Goal: Transaction & Acquisition: Download file/media

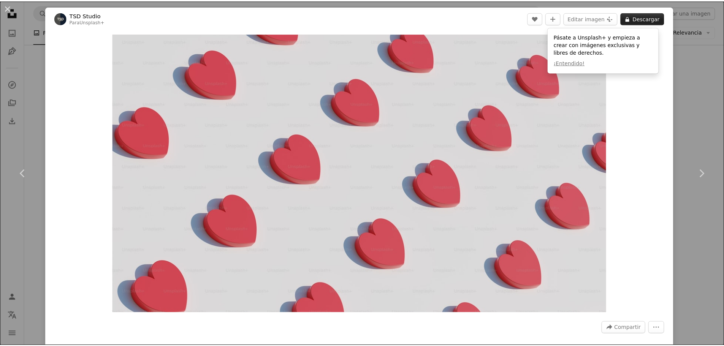
scroll to position [1787, 0]
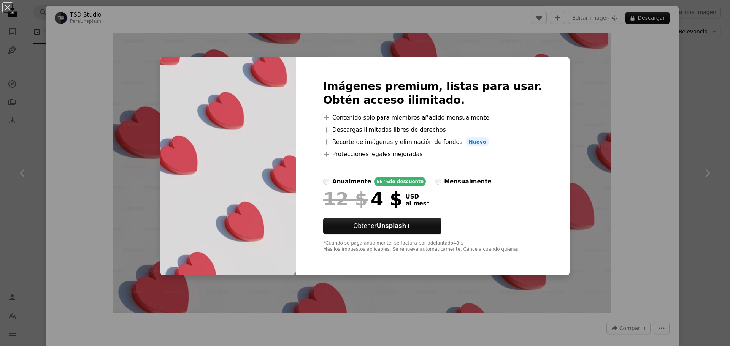
click at [612, 87] on div "An X shape Imágenes premium, listas para usar. Obtén acceso ilimitado. A plus s…" at bounding box center [365, 173] width 730 height 346
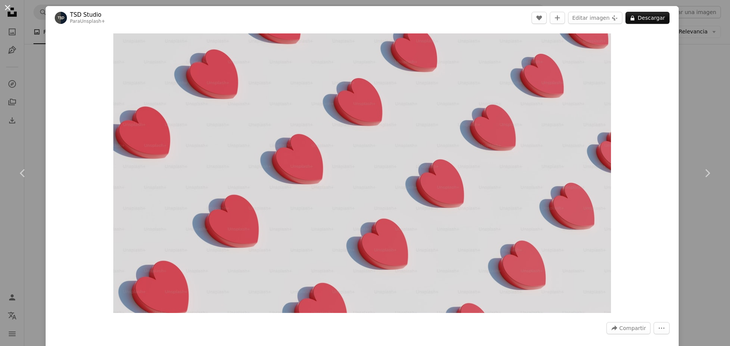
click at [11, 11] on button "An X shape" at bounding box center [7, 7] width 9 height 9
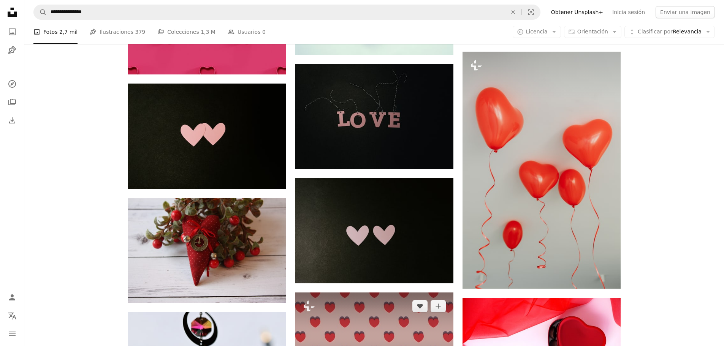
click at [417, 293] on img at bounding box center [374, 337] width 158 height 89
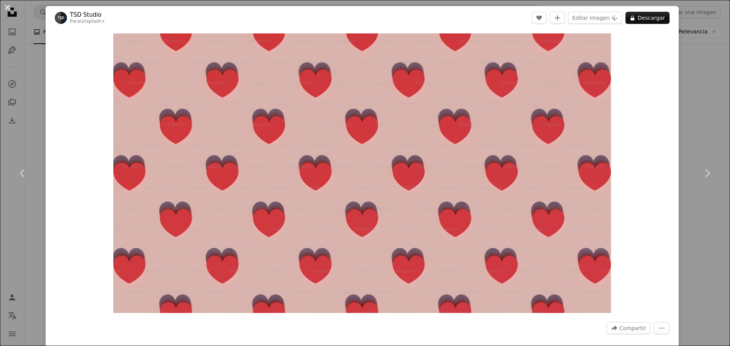
click at [7, 6] on button "An X shape" at bounding box center [7, 7] width 9 height 9
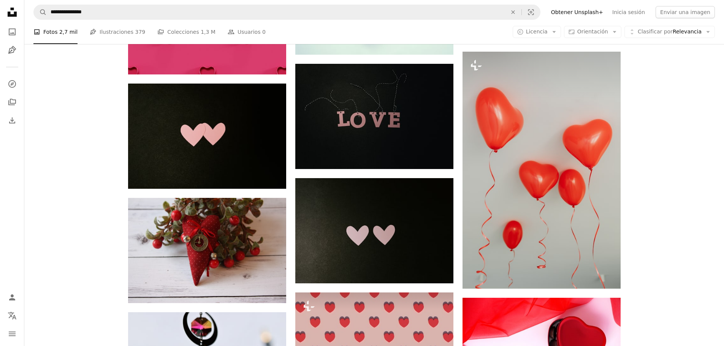
click at [45, 97] on div "Plus sign for Unsplash+ A heart A plus sign Rodion Kutsaiev Para Unsplash+ A lo…" at bounding box center [374, 46] width 700 height 3263
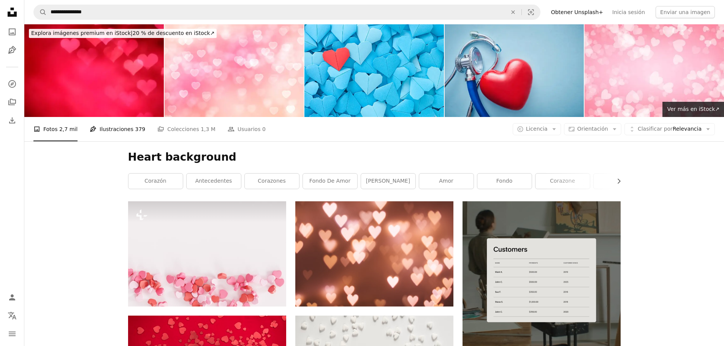
click at [113, 117] on link "Pen Tool Ilustraciones 379" at bounding box center [118, 129] width 56 height 24
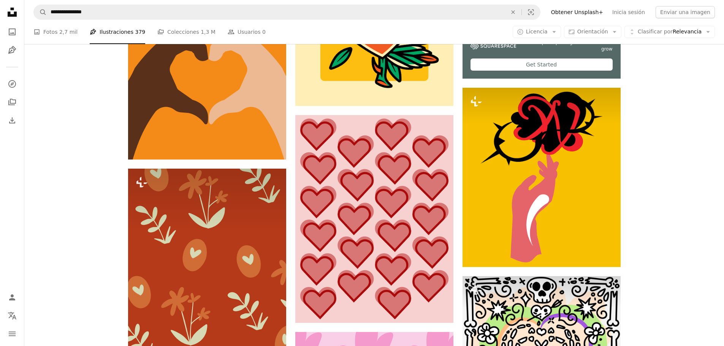
scroll to position [342, 0]
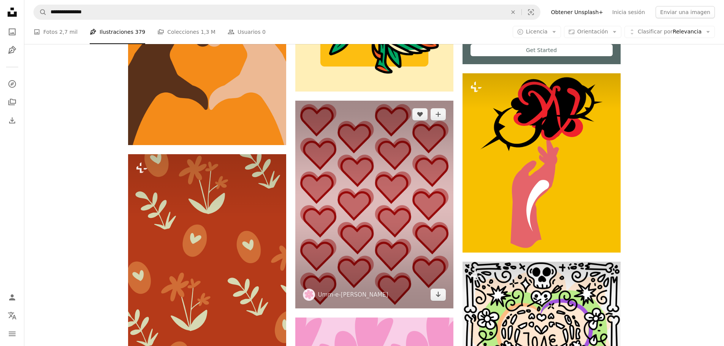
click at [359, 112] on img at bounding box center [374, 205] width 158 height 208
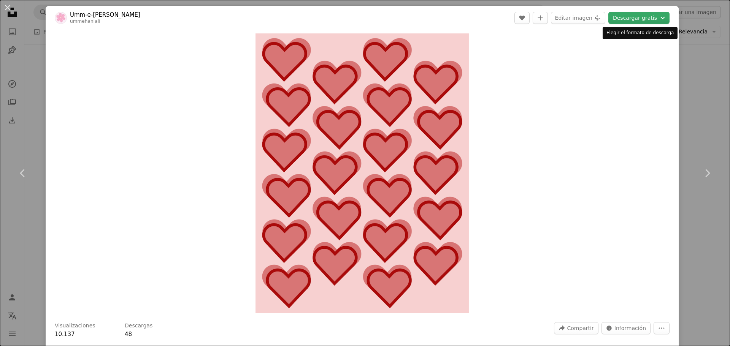
click at [633, 22] on button "Descargar gratis Chevron down" at bounding box center [638, 18] width 61 height 12
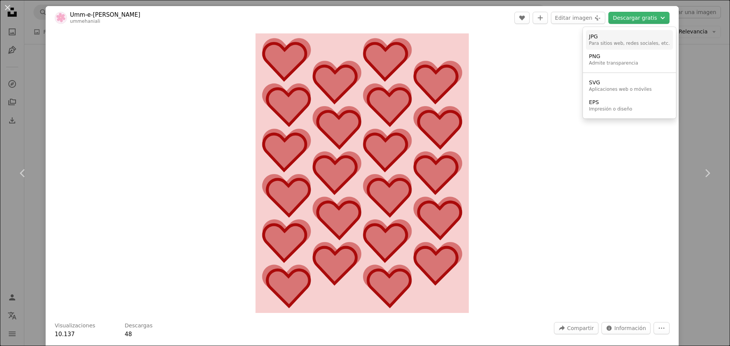
click at [610, 41] on div "Para sitios web, redes sociales, etc." at bounding box center [629, 44] width 81 height 6
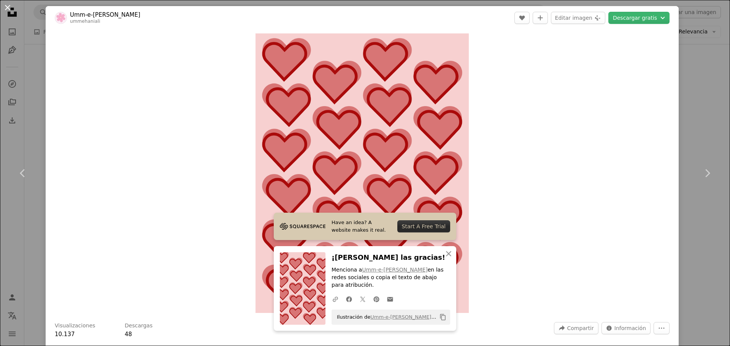
click at [3, 3] on button "An X shape" at bounding box center [7, 7] width 9 height 9
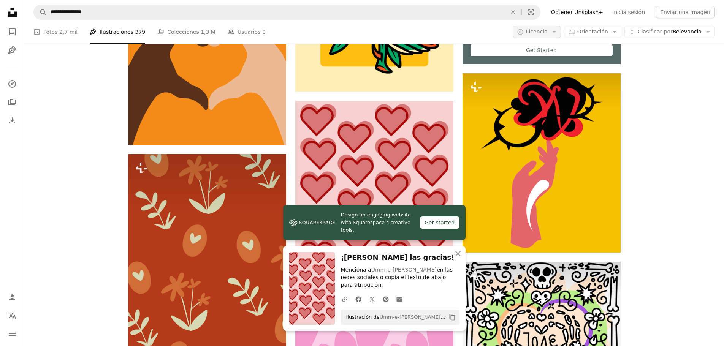
scroll to position [342, 0]
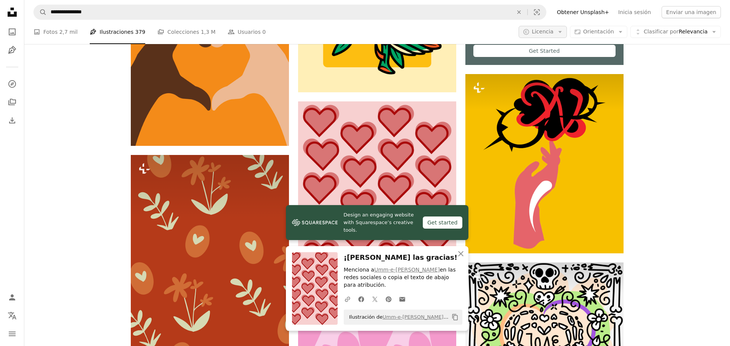
click at [557, 34] on button "A copyright icon © Licencia Arrow down" at bounding box center [543, 32] width 48 height 12
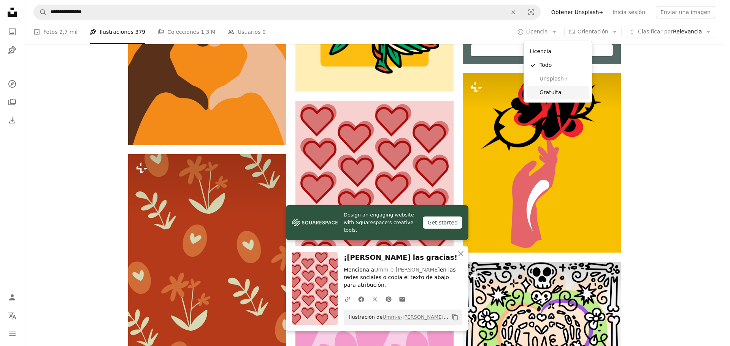
click at [558, 92] on span "Gratuita" at bounding box center [563, 93] width 46 height 8
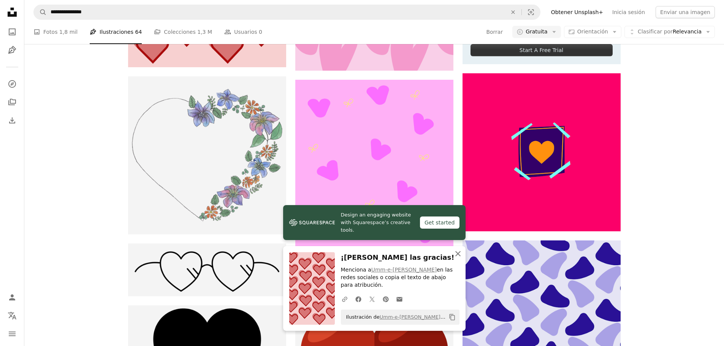
click at [460, 259] on icon "An X shape" at bounding box center [458, 253] width 9 height 9
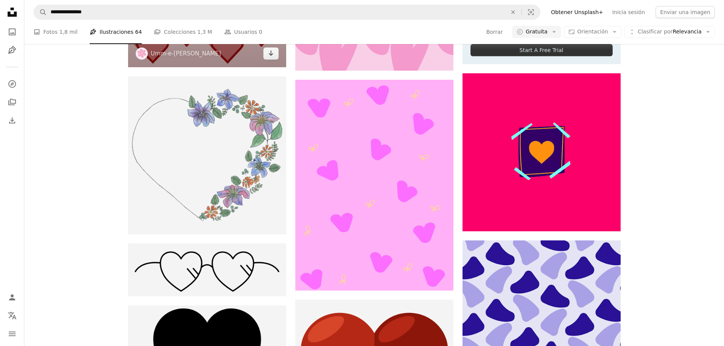
scroll to position [1179, 0]
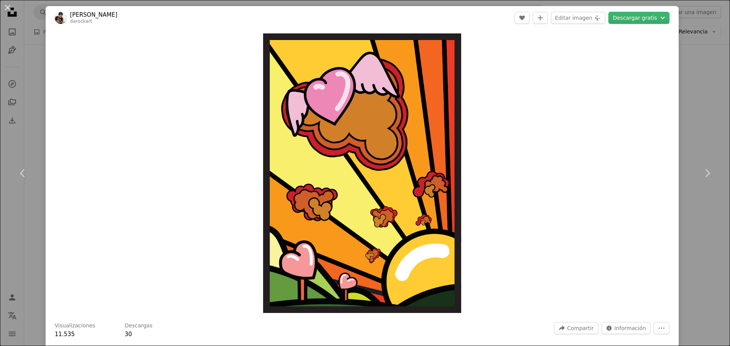
click at [641, 25] on header "Jong Hwa Won darockart A heart A plus sign Editar imagen Plus sign for Unsplash…" at bounding box center [362, 18] width 633 height 24
click at [640, 22] on button "Descargar gratis Chevron down" at bounding box center [638, 18] width 61 height 12
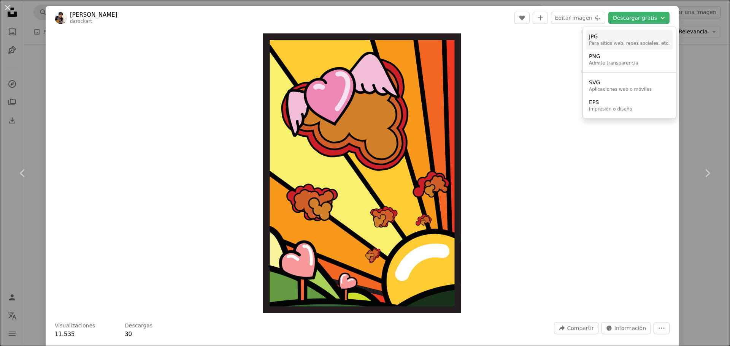
click at [605, 43] on div "Para sitios web, redes sociales, etc." at bounding box center [629, 44] width 81 height 6
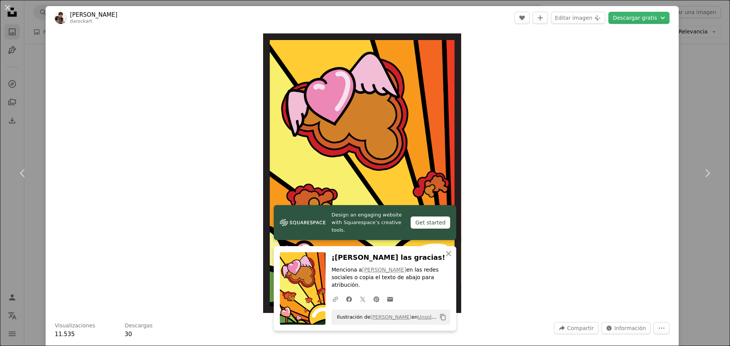
drag, startPoint x: 9, startPoint y: 11, endPoint x: 18, endPoint y: 28, distance: 19.9
click at [9, 11] on button "An X shape" at bounding box center [7, 7] width 9 height 9
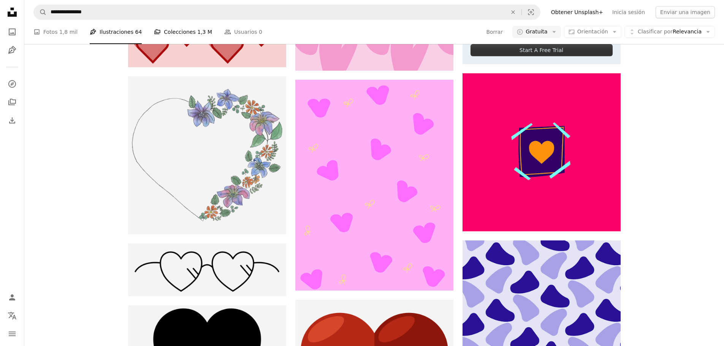
click at [183, 35] on link "A stack of folders Colecciones 1,3 M" at bounding box center [183, 32] width 58 height 24
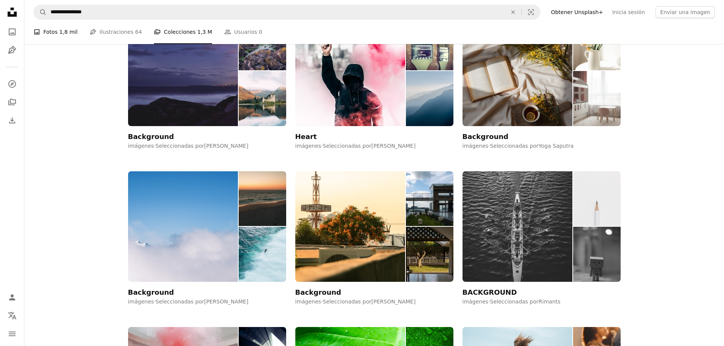
click at [62, 36] on span "1,8 mil" at bounding box center [68, 32] width 18 height 8
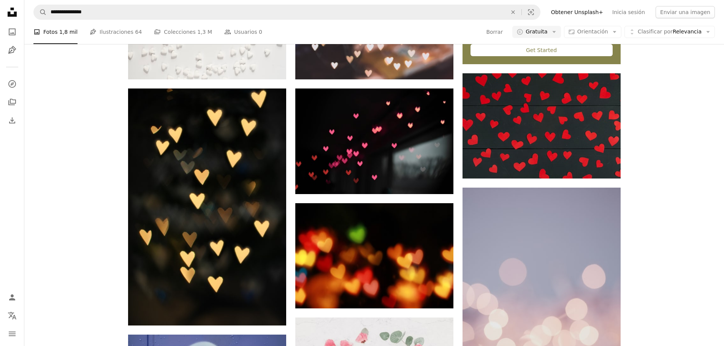
scroll to position [1008, 0]
click at [114, 35] on link "Pen Tool Ilustraciones 64" at bounding box center [116, 32] width 52 height 24
click at [109, 35] on li "Pen Tool Ilustraciones 64" at bounding box center [116, 32] width 52 height 24
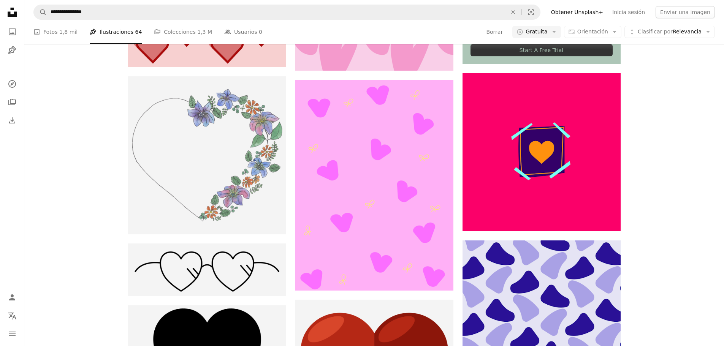
scroll to position [13916, 0]
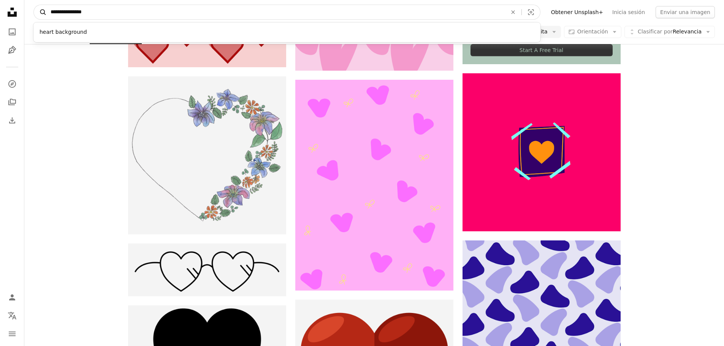
drag, startPoint x: 143, startPoint y: 16, endPoint x: 35, endPoint y: 16, distance: 108.7
click at [35, 16] on form "**********" at bounding box center [286, 12] width 507 height 15
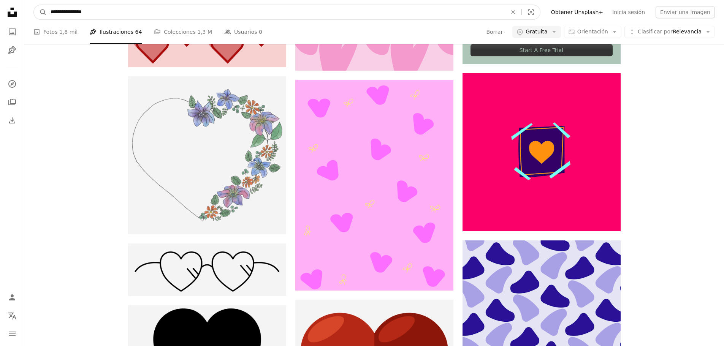
drag, startPoint x: 110, startPoint y: 11, endPoint x: 0, endPoint y: 27, distance: 111.0
type input "*******"
click at [34, 5] on button "A magnifying glass" at bounding box center [40, 12] width 13 height 14
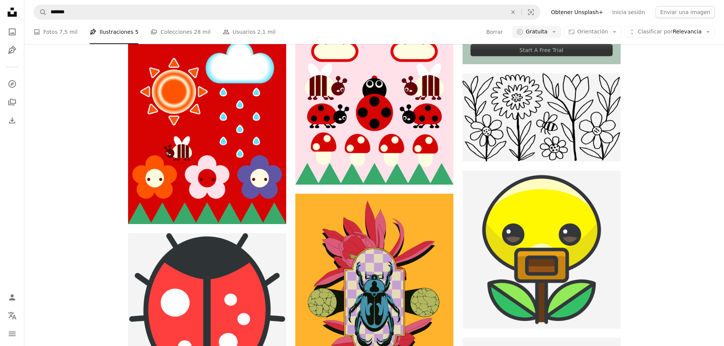
scroll to position [3308, 0]
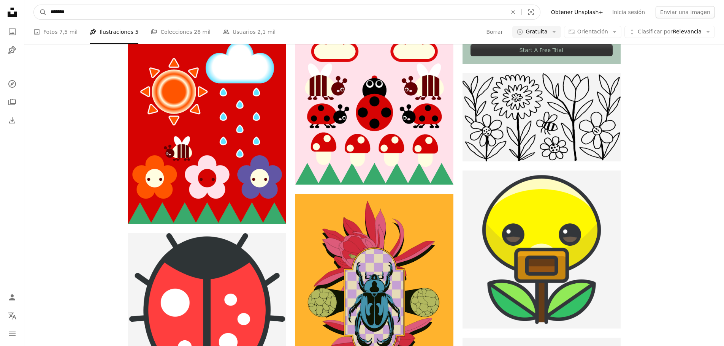
drag, startPoint x: 126, startPoint y: 13, endPoint x: 0, endPoint y: 25, distance: 126.8
type input "****"
click at [34, 5] on button "A magnifying glass" at bounding box center [40, 12] width 13 height 14
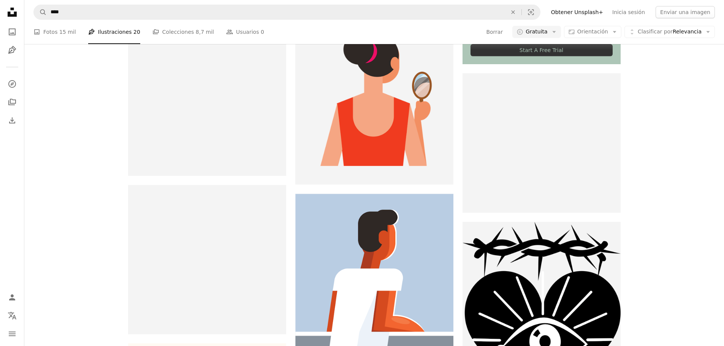
scroll to position [1255, 0]
